Goal: Information Seeking & Learning: Learn about a topic

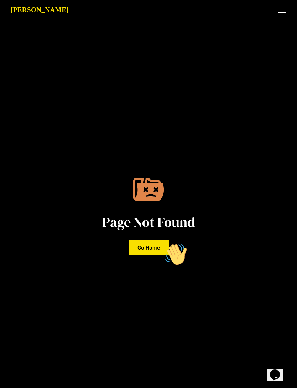
click at [157, 255] on link "Go Home" at bounding box center [149, 247] width 40 height 15
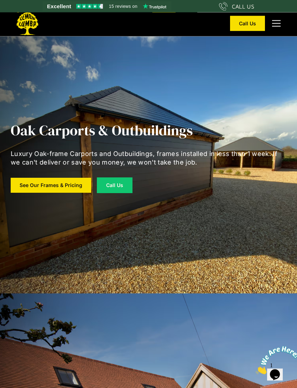
scroll to position [717, 0]
click at [56, 193] on link "See Our Frames & Pricing" at bounding box center [51, 185] width 81 height 15
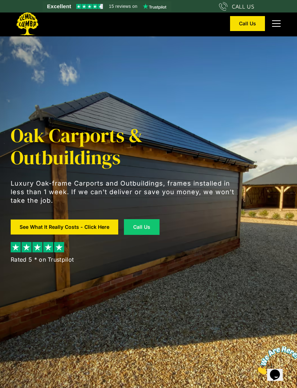
click at [85, 231] on link "See What It Really Costs - Click Here" at bounding box center [65, 226] width 108 height 15
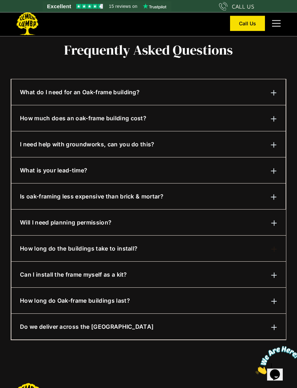
scroll to position [404, 0]
click at [272, 93] on img at bounding box center [274, 93] width 6 height 6
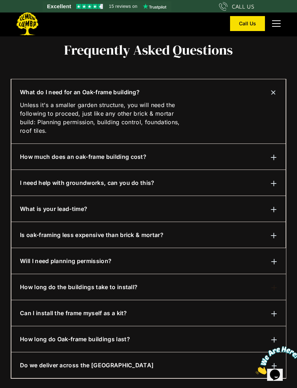
click at [275, 152] on div at bounding box center [274, 156] width 6 height 9
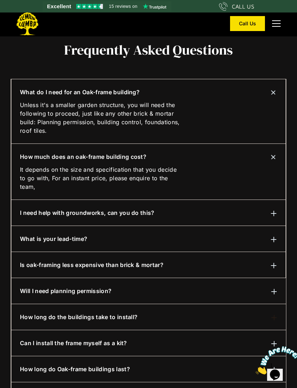
click at [210, 212] on div "I need help with groundworks, can you do this?" at bounding box center [148, 212] width 257 height 9
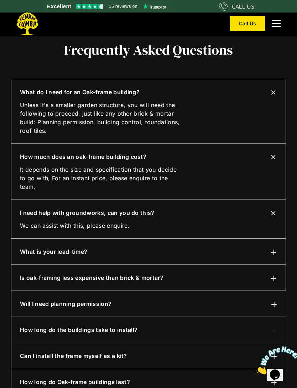
click at [159, 249] on div "What is your lead-time?" at bounding box center [148, 251] width 257 height 9
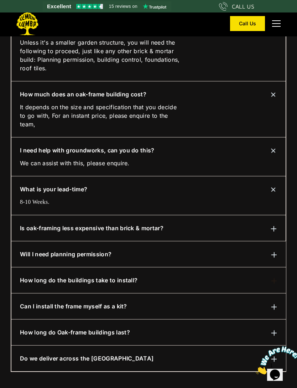
scroll to position [470, 0]
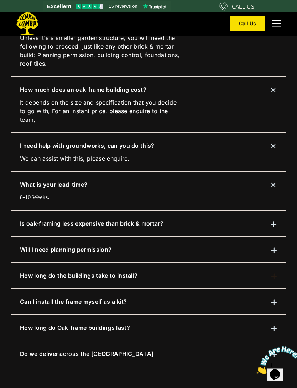
click at [179, 225] on div "Is oak-framing less expensive than brick & mortar?" at bounding box center [148, 223] width 257 height 9
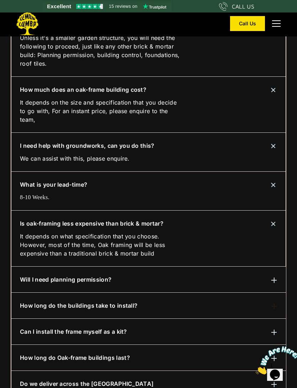
click at [164, 279] on div "Will I need planning permission?" at bounding box center [149, 279] width 258 height 9
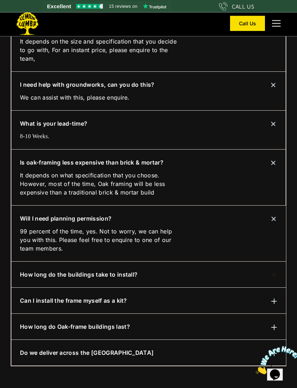
scroll to position [532, 0]
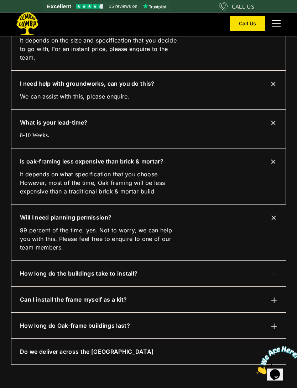
click at [149, 274] on div "How long do the buildings take to install?" at bounding box center [149, 273] width 258 height 9
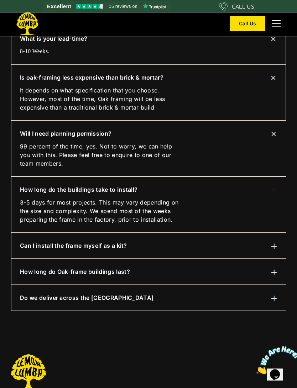
scroll to position [618, 0]
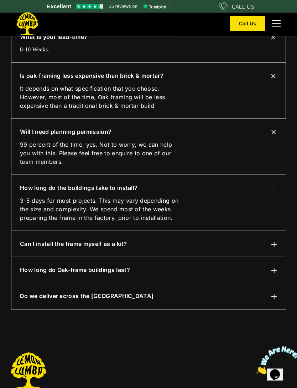
click at [141, 271] on div "How long do Oak-frame buildings last?" at bounding box center [149, 270] width 258 height 9
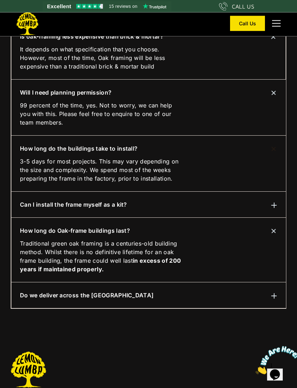
scroll to position [661, 0]
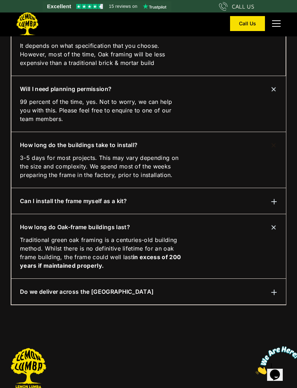
click at [139, 293] on div "Do we deliver across the UK" at bounding box center [149, 291] width 258 height 9
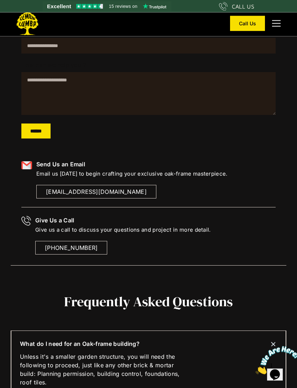
scroll to position [0, 0]
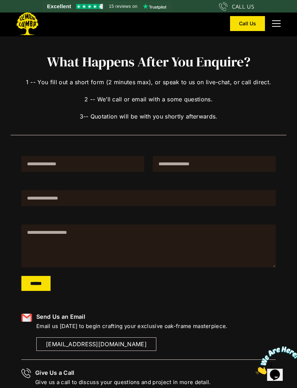
click at [278, 24] on div "menu" at bounding box center [276, 23] width 9 height 6
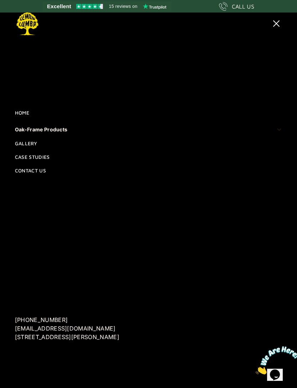
click at [64, 134] on div "Oak-Frame Products" at bounding box center [41, 129] width 53 height 9
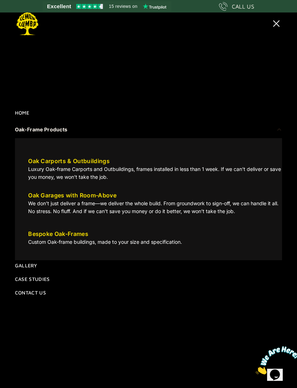
click at [91, 165] on div "Oak Carports & Outbuildings" at bounding box center [69, 161] width 82 height 9
